Goal: Check status

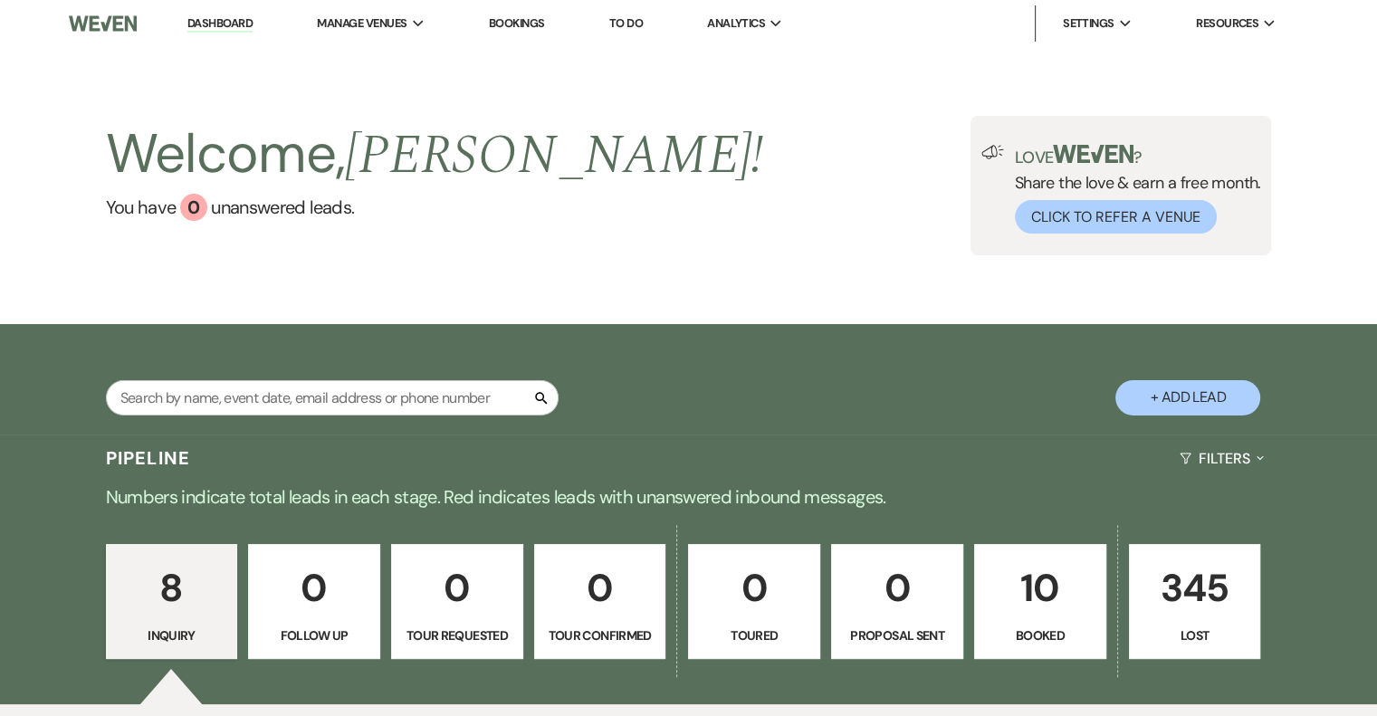
click at [1015, 615] on p "10" at bounding box center [1040, 587] width 109 height 61
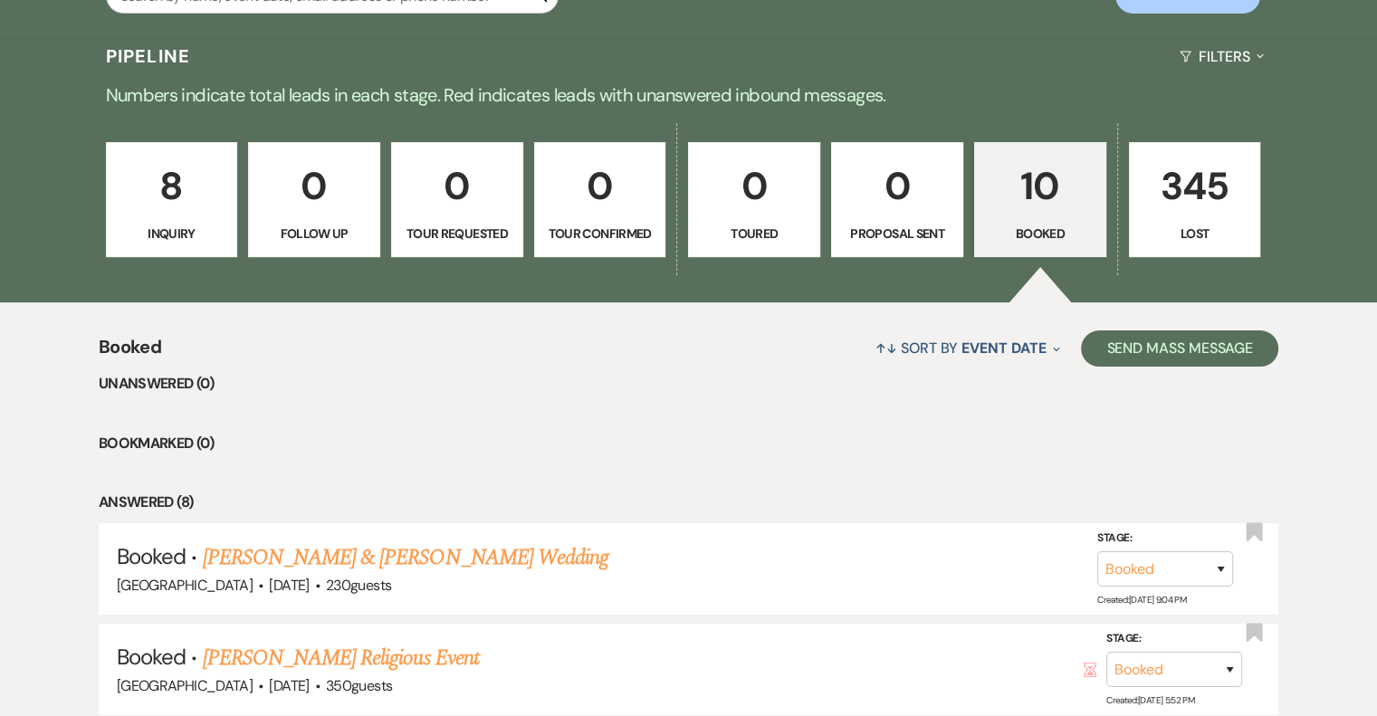
scroll to position [405, 0]
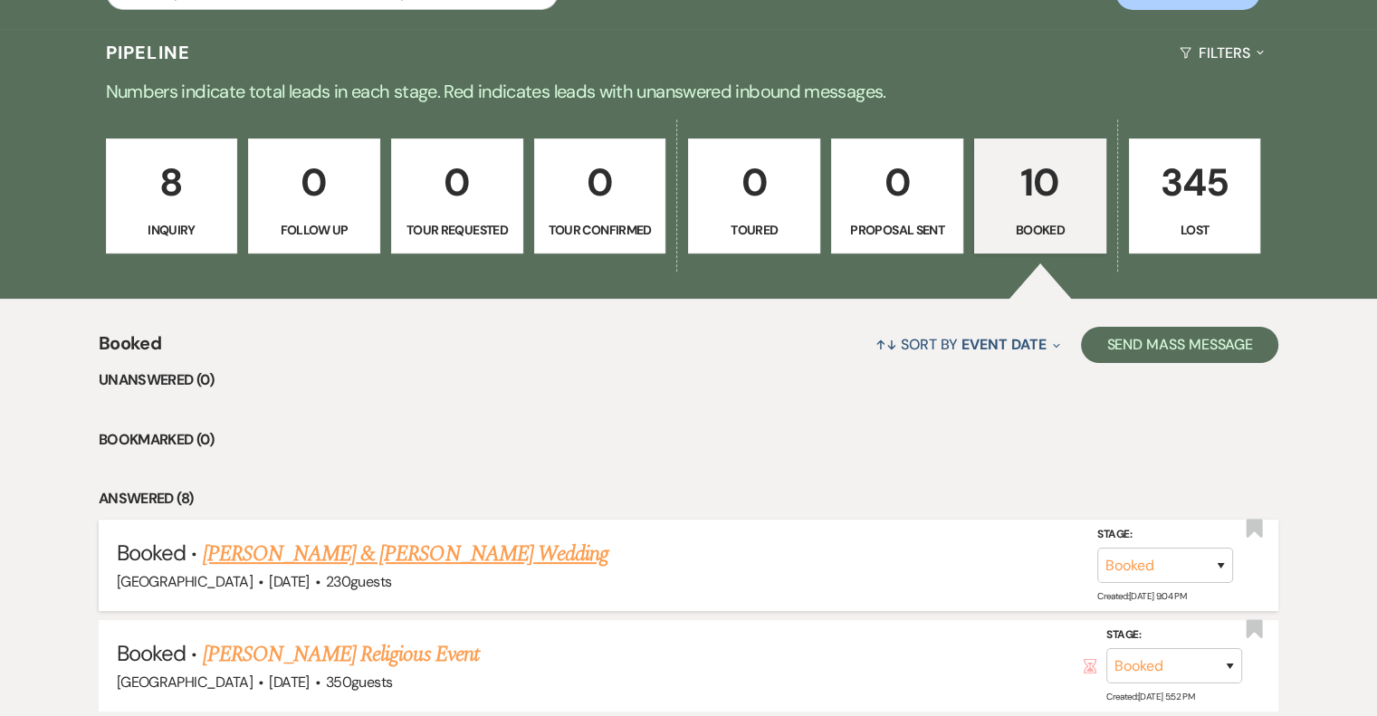
click at [409, 565] on link "[PERSON_NAME] & [PERSON_NAME] Wedding" at bounding box center [405, 554] width 405 height 33
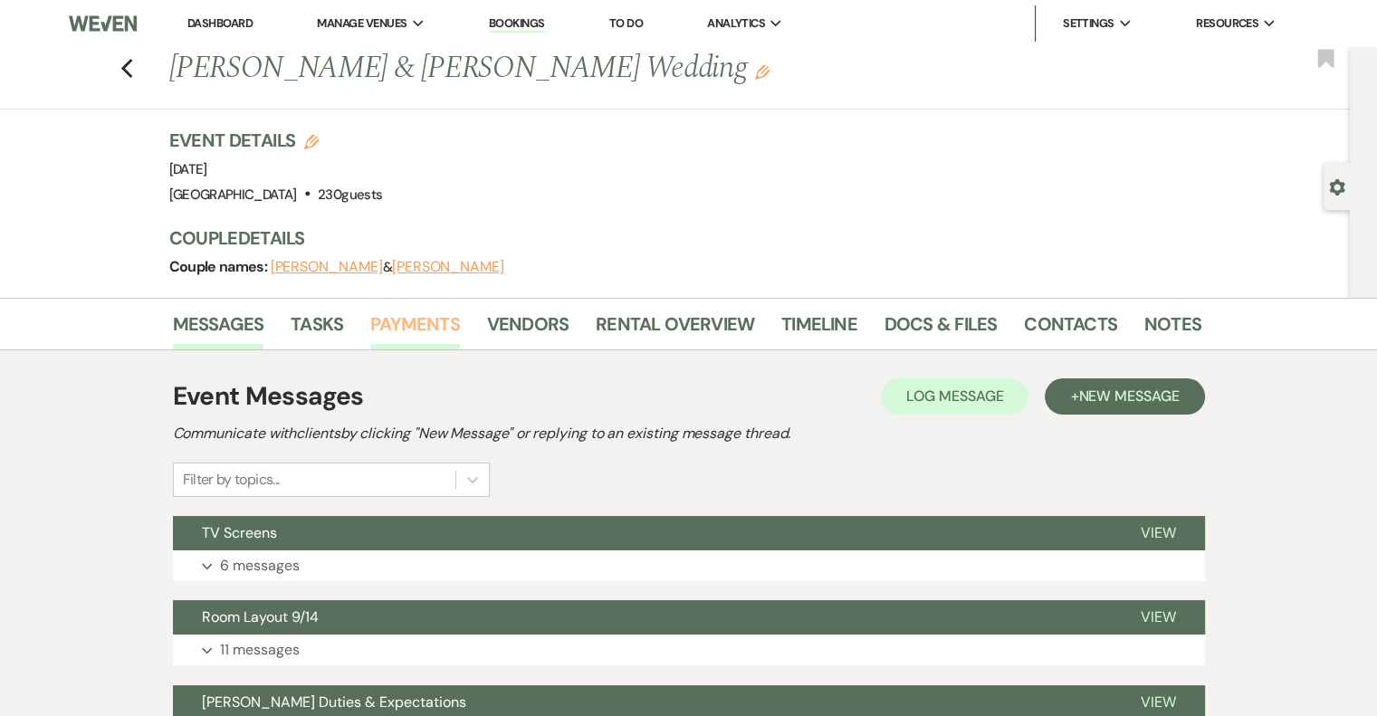
click at [412, 328] on link "Payments" at bounding box center [415, 330] width 90 height 40
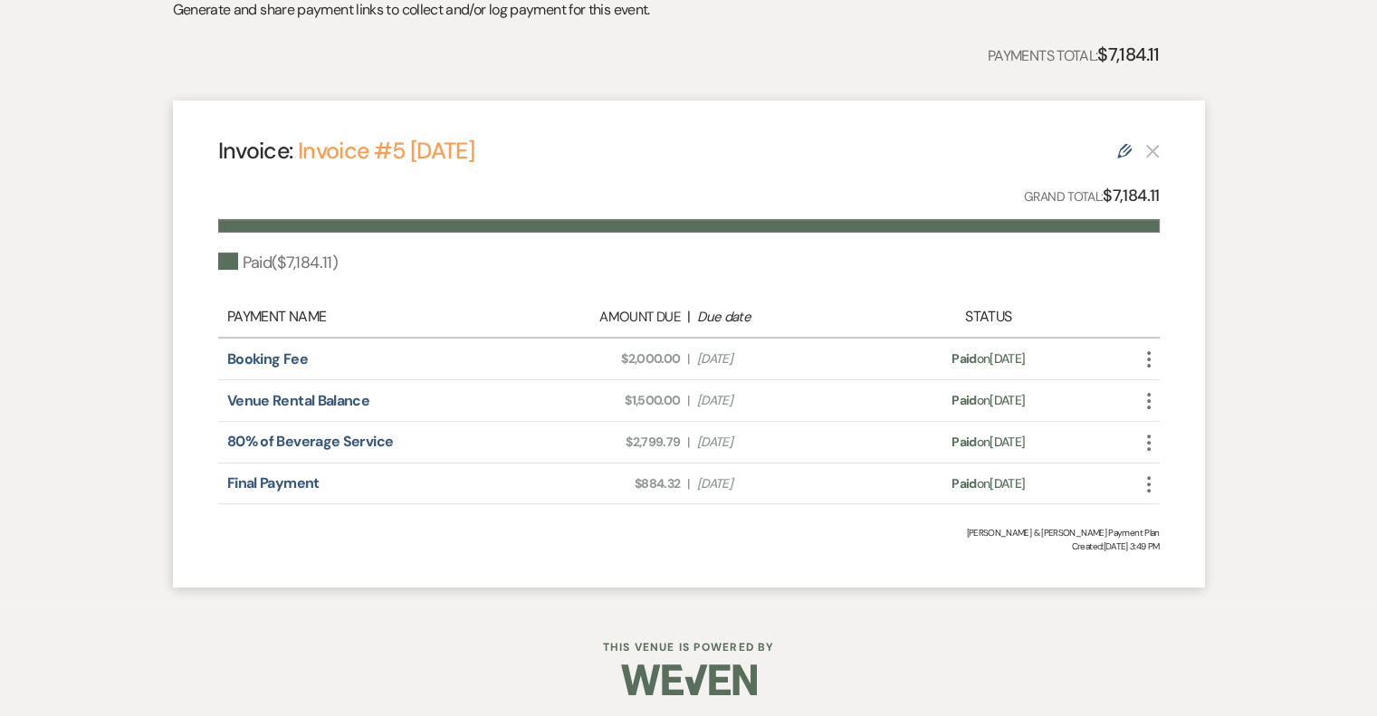
scroll to position [432, 0]
